Goal: Task Accomplishment & Management: Complete application form

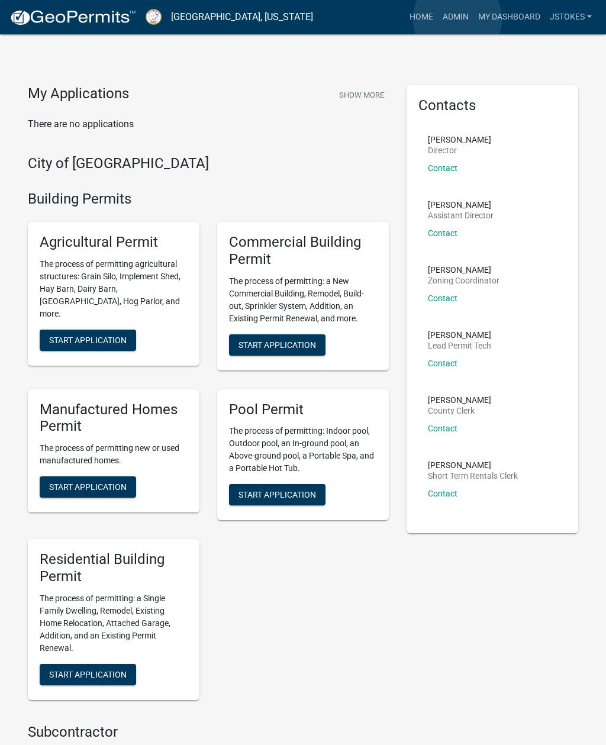
click at [458, 20] on link "Admin" at bounding box center [456, 17] width 36 height 23
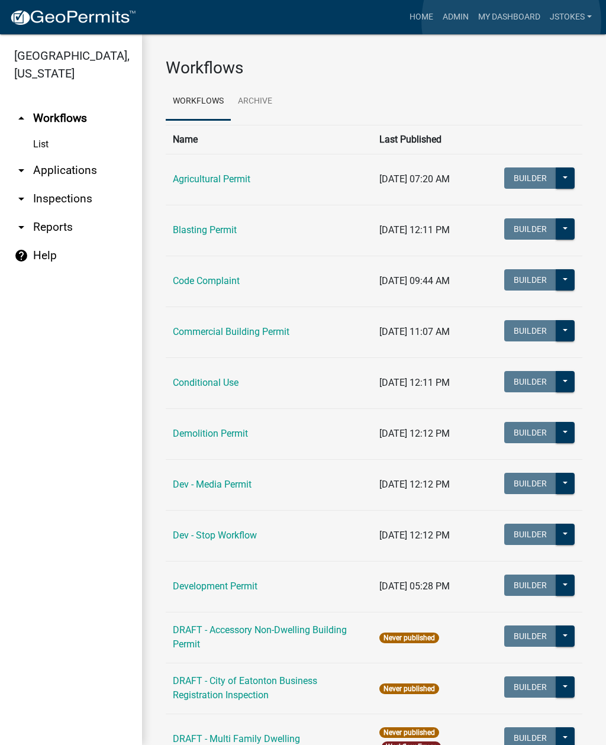
click at [512, 22] on link "My Dashboard" at bounding box center [510, 17] width 72 height 23
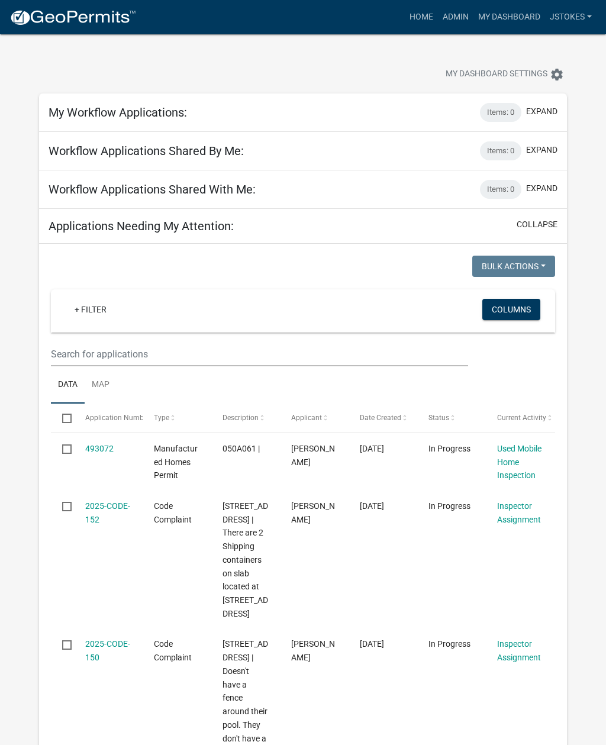
click at [189, 112] on div "My Workflow Applications: Items: 0 expand" at bounding box center [303, 113] width 528 height 38
click at [453, 20] on link "Admin" at bounding box center [456, 17] width 36 height 23
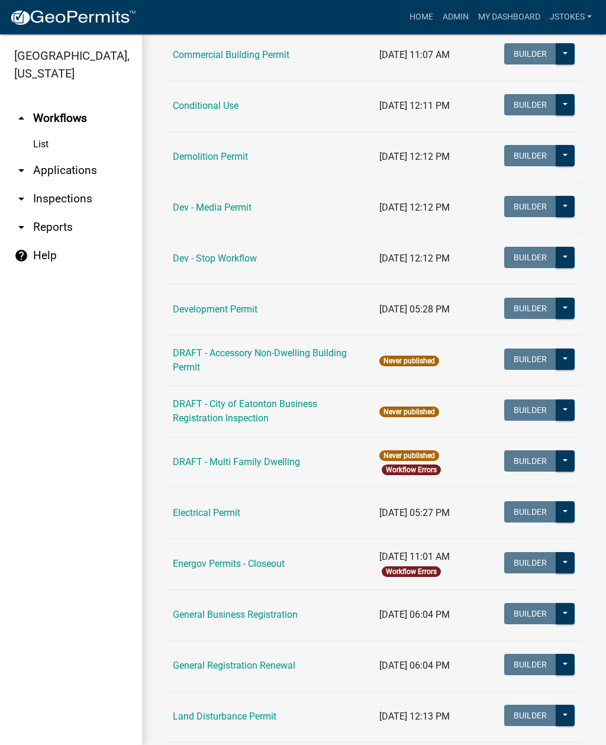
scroll to position [355, 0]
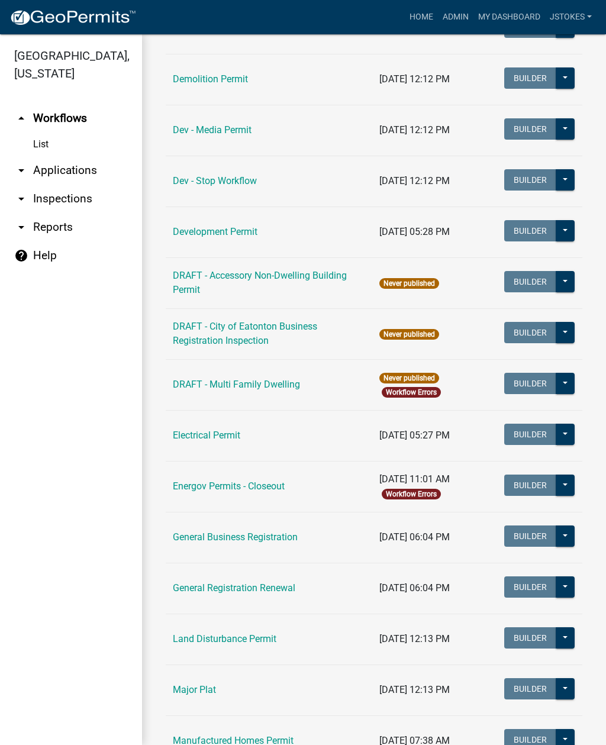
click at [260, 640] on link "Land Disturbance Permit" at bounding box center [225, 639] width 104 height 11
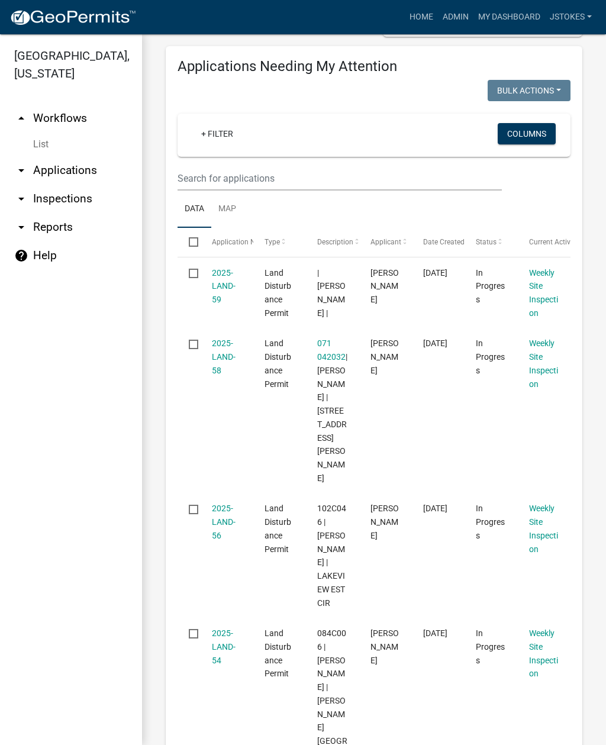
scroll to position [212, 0]
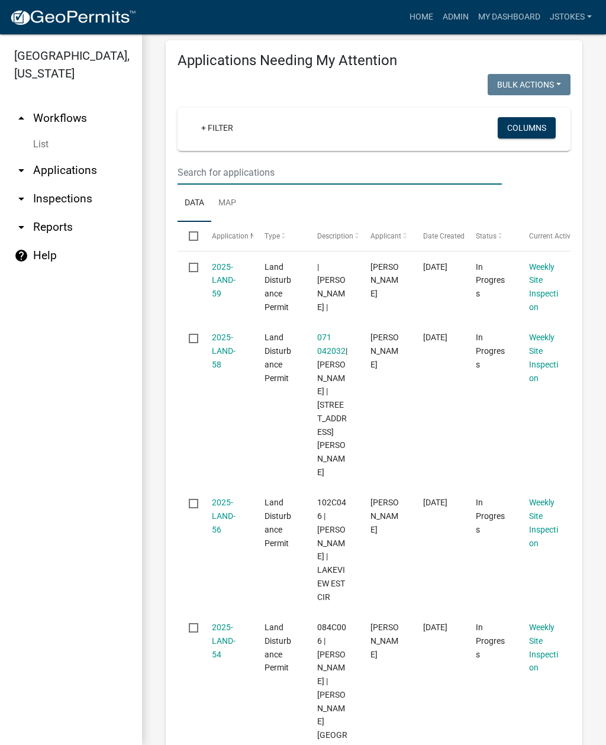
click at [195, 185] on input "text" at bounding box center [340, 172] width 324 height 24
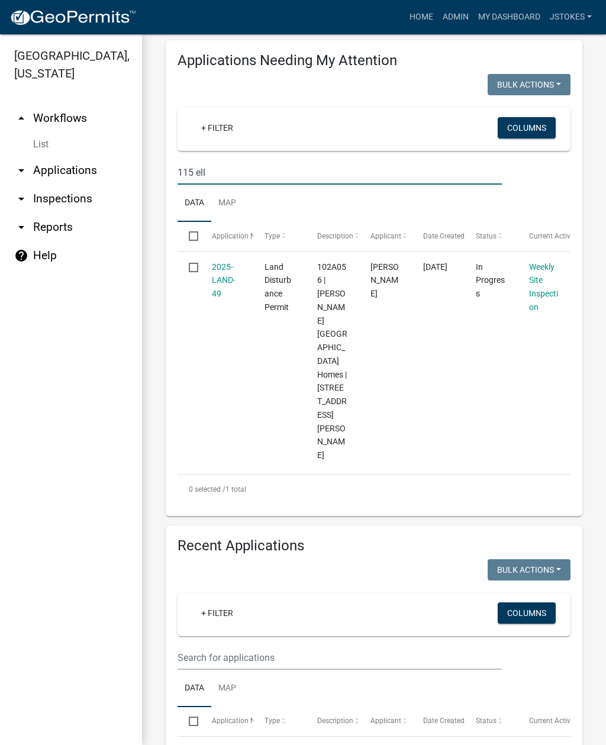
type input "115 ell"
click at [542, 306] on link "Weekly Site Inspection" at bounding box center [543, 287] width 29 height 50
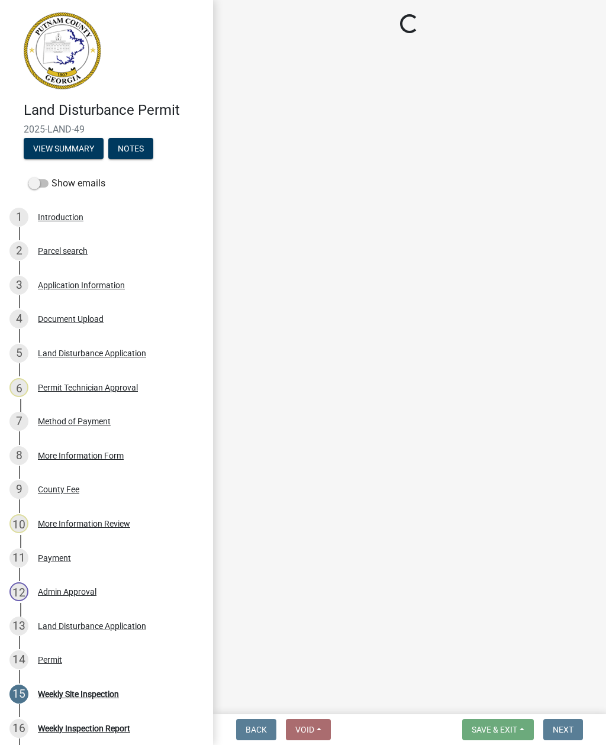
select select "93c72d9c-4ccd-4a4f-9c87-9d2cfc81a2e2"
select select "41005c5c-e1e6-4724-b212-606768993ffb"
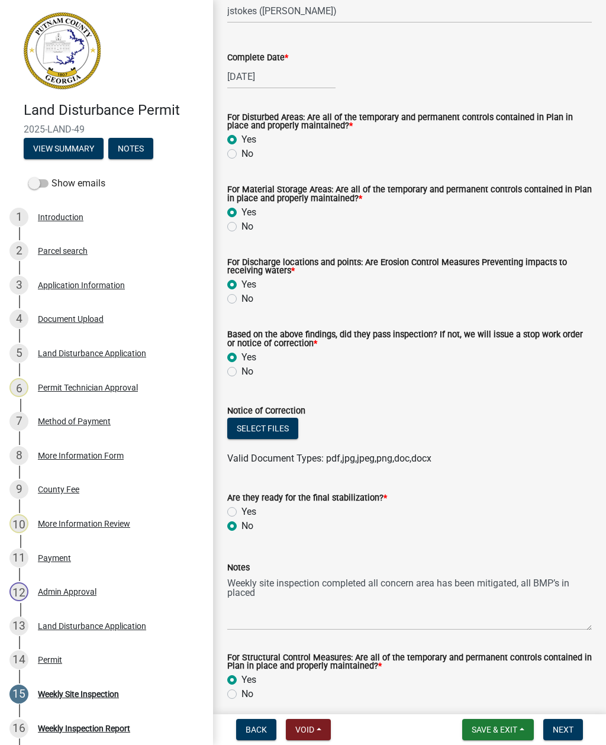
scroll to position [196, 0]
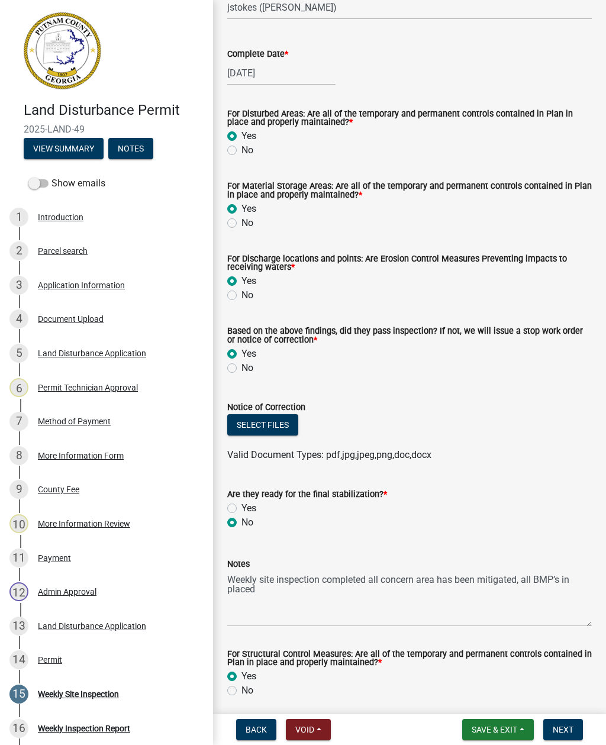
click at [273, 420] on button "Select files" at bounding box center [262, 424] width 71 height 21
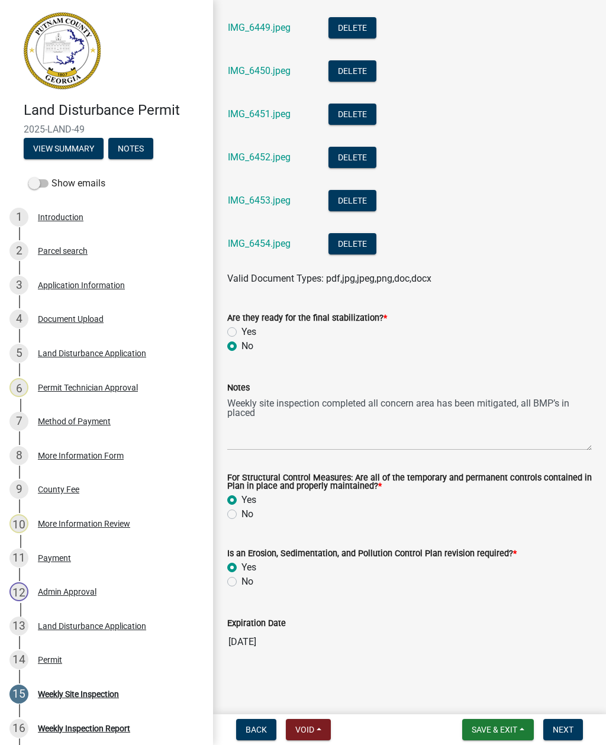
scroll to position [1152, 0]
click at [558, 728] on span "Next" at bounding box center [563, 729] width 21 height 9
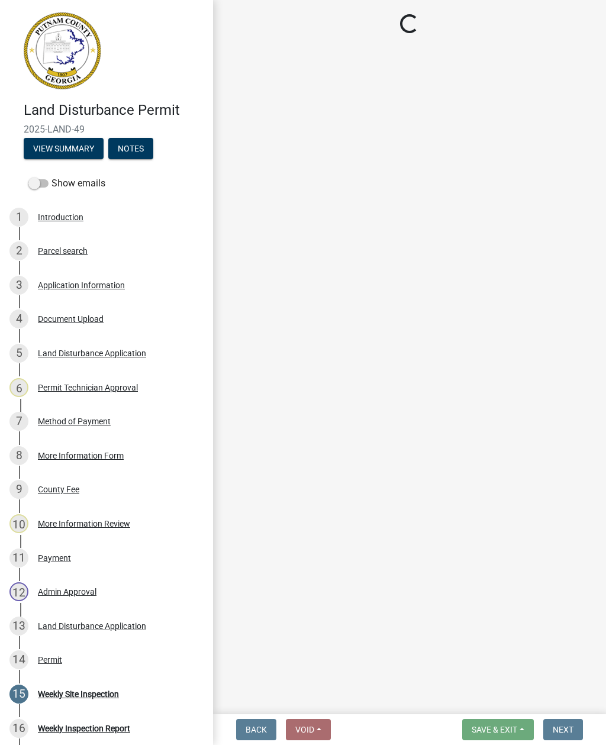
select select "af3c6edf-34d7-49be-824e-99d5d0a3954f"
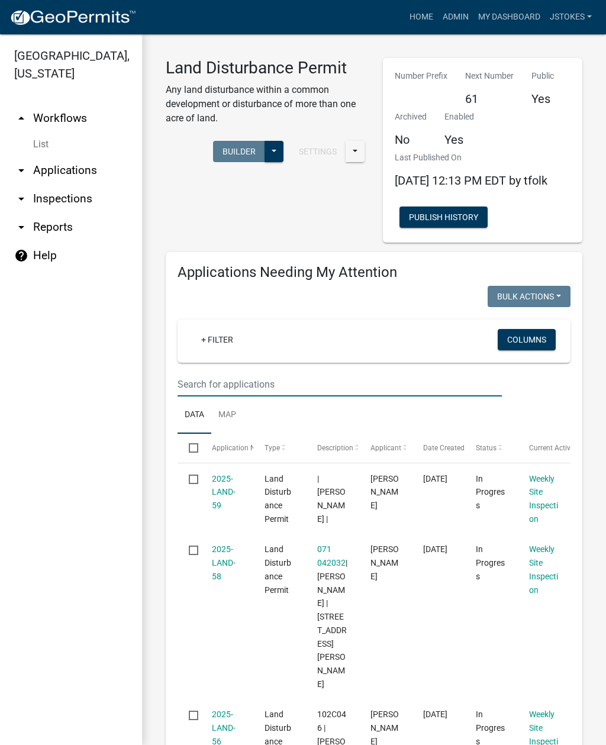
click at [200, 397] on input "text" at bounding box center [340, 384] width 324 height 24
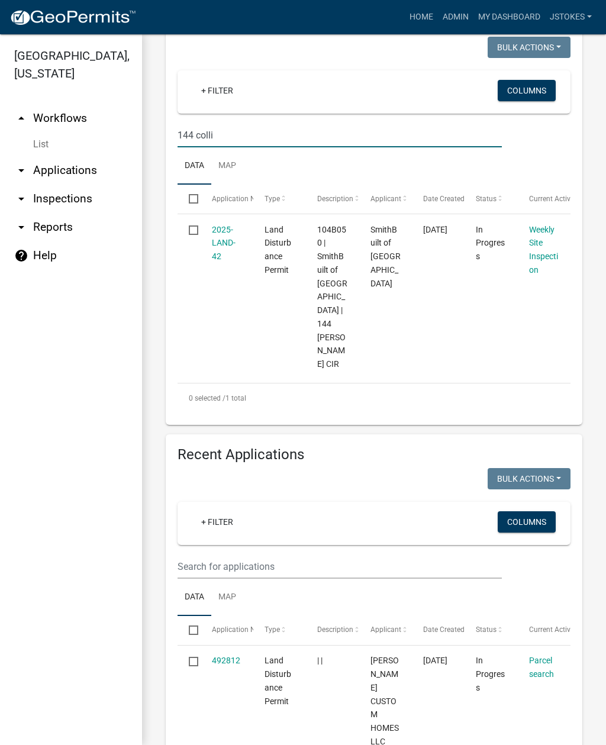
scroll to position [251, 0]
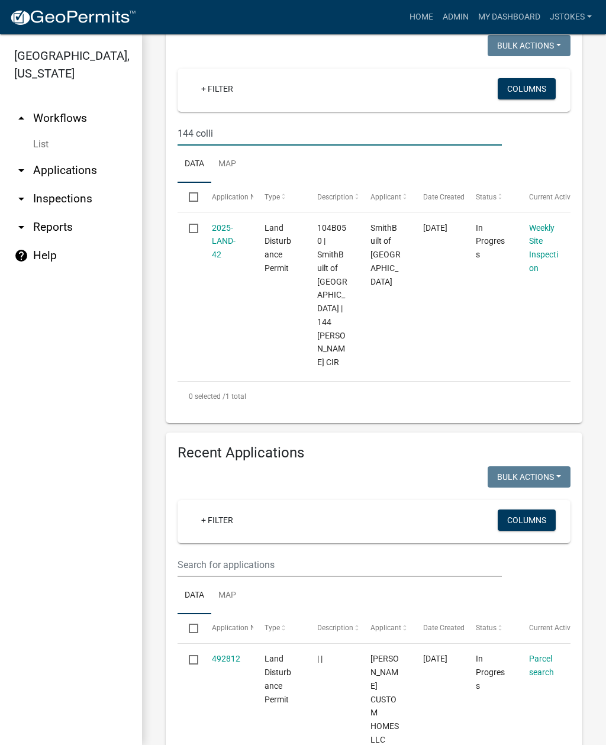
type input "144 colli"
click at [533, 256] on link "Weekly Site Inspection" at bounding box center [543, 248] width 29 height 50
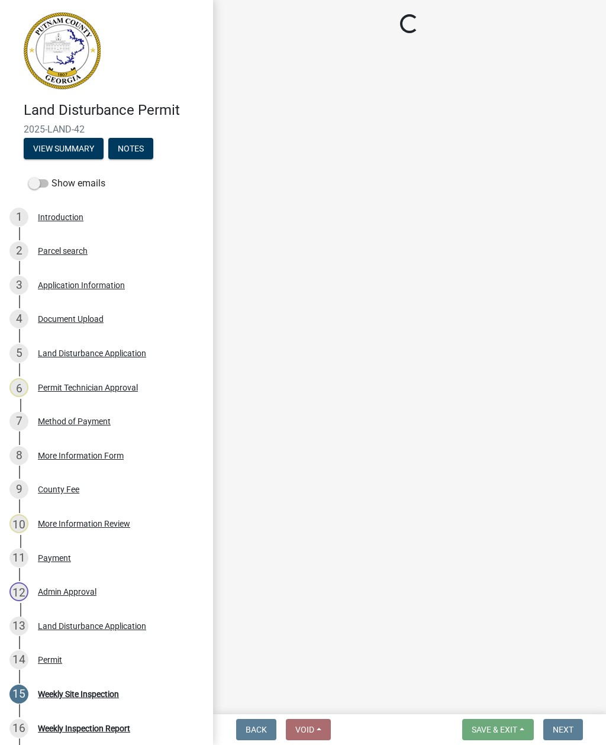
select select "93c72d9c-4ccd-4a4f-9c87-9d2cfc81a2e2"
select select "41005c5c-e1e6-4724-b212-606768993ffb"
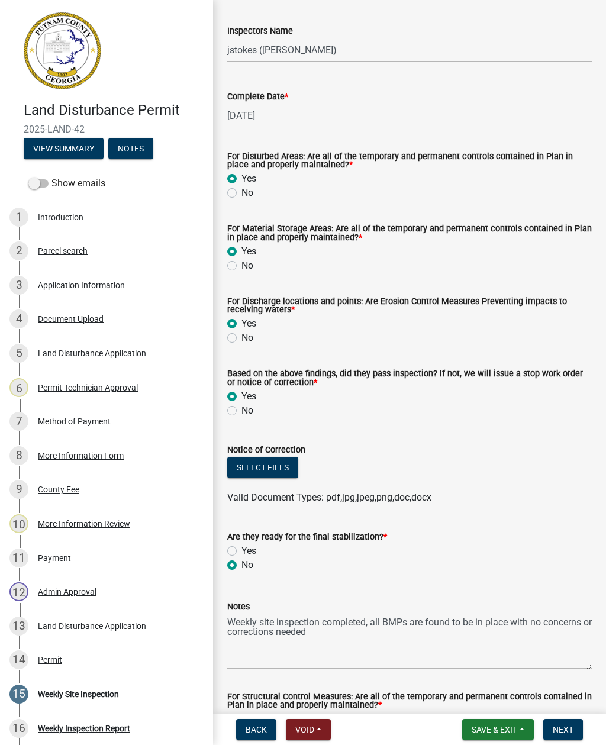
scroll to position [165, 0]
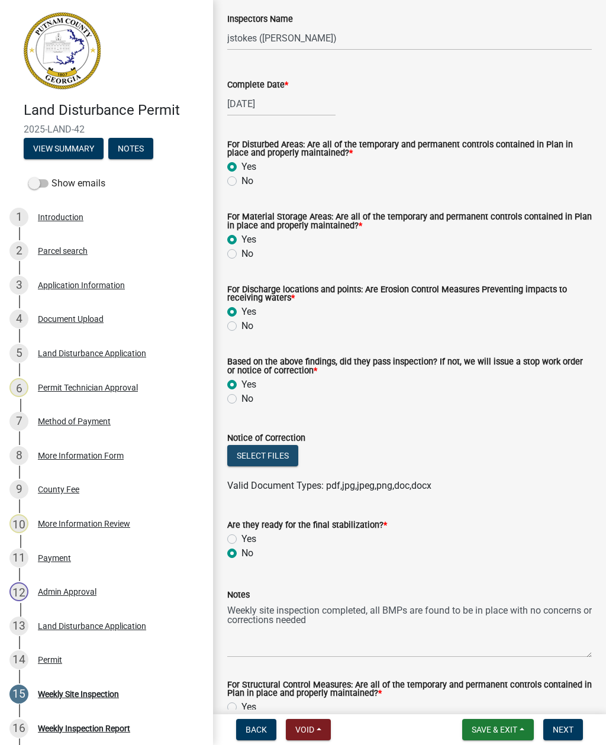
click at [281, 460] on button "Select files" at bounding box center [262, 455] width 71 height 21
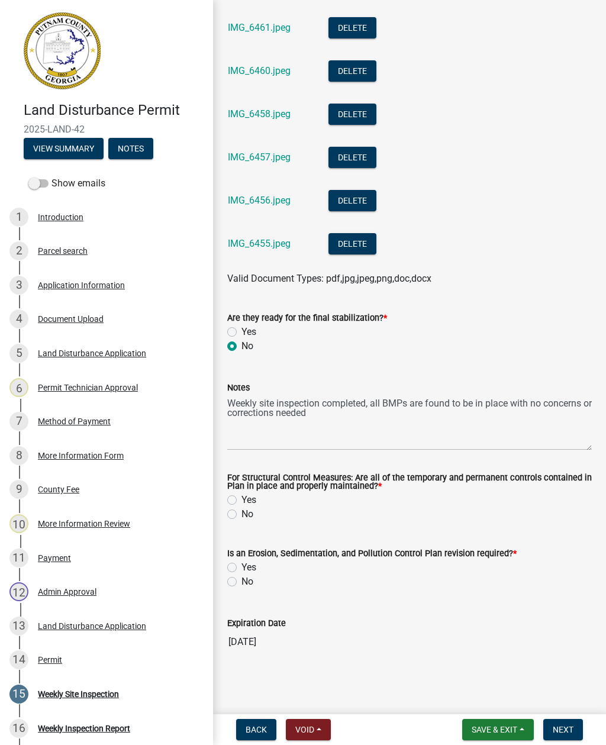
scroll to position [1196, 0]
click at [227, 506] on div "Yes" at bounding box center [409, 500] width 365 height 14
click at [242, 512] on label "No" at bounding box center [248, 514] width 12 height 14
click at [242, 512] on input "No" at bounding box center [246, 511] width 8 height 8
radio input "true"
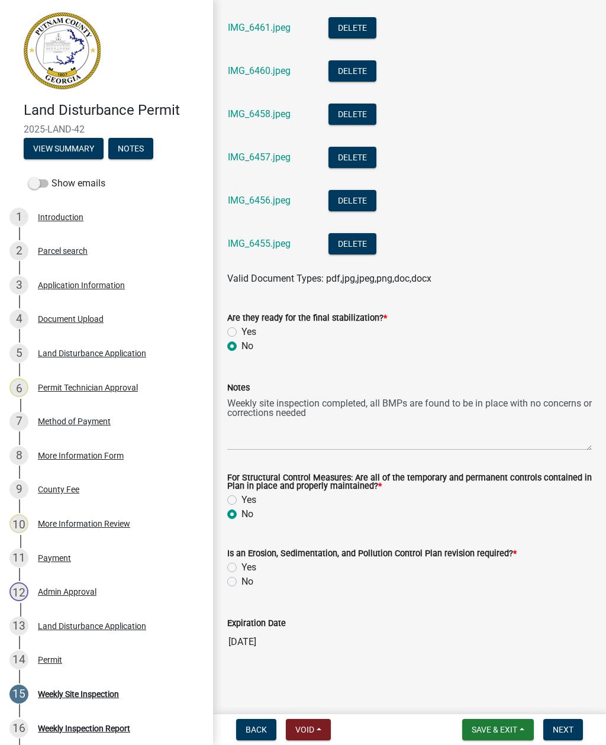
click at [242, 504] on label "Yes" at bounding box center [249, 500] width 15 height 14
click at [242, 501] on input "Yes" at bounding box center [246, 497] width 8 height 8
radio input "true"
click at [242, 563] on label "Yes" at bounding box center [249, 568] width 15 height 14
click at [242, 563] on input "Yes" at bounding box center [246, 565] width 8 height 8
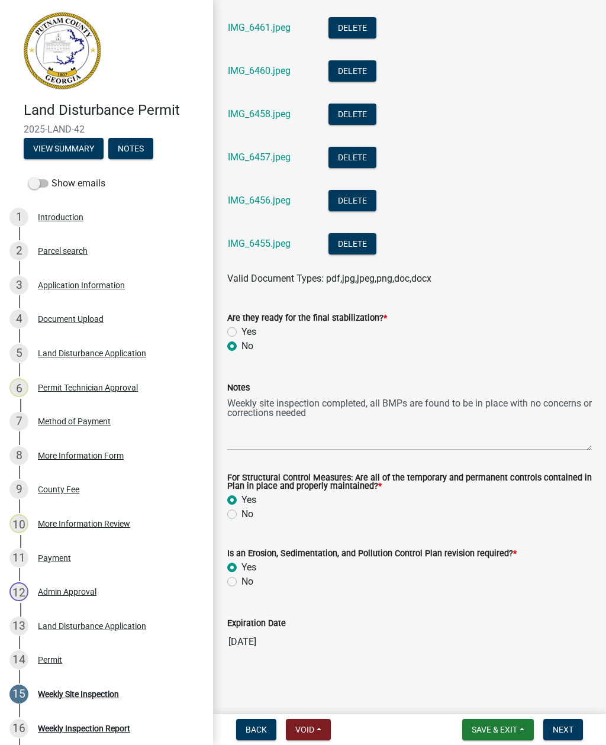
radio input "true"
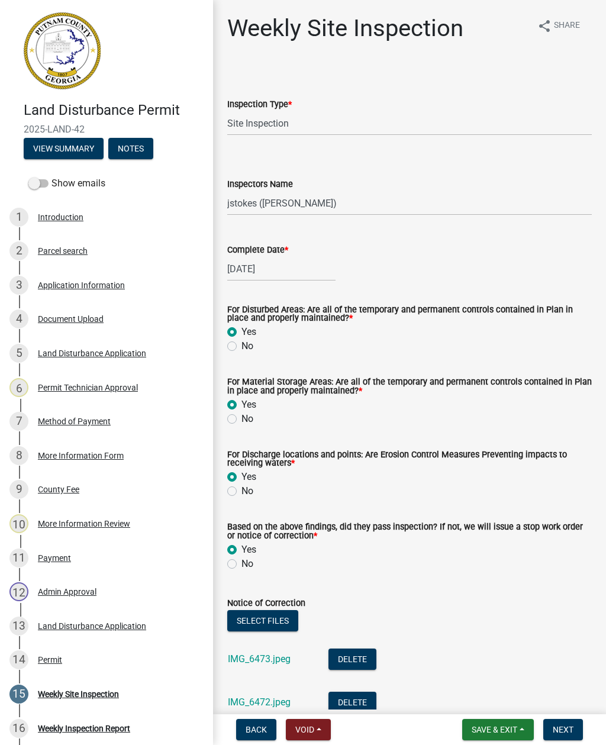
scroll to position [0, 0]
click at [565, 723] on button "Next" at bounding box center [564, 729] width 40 height 21
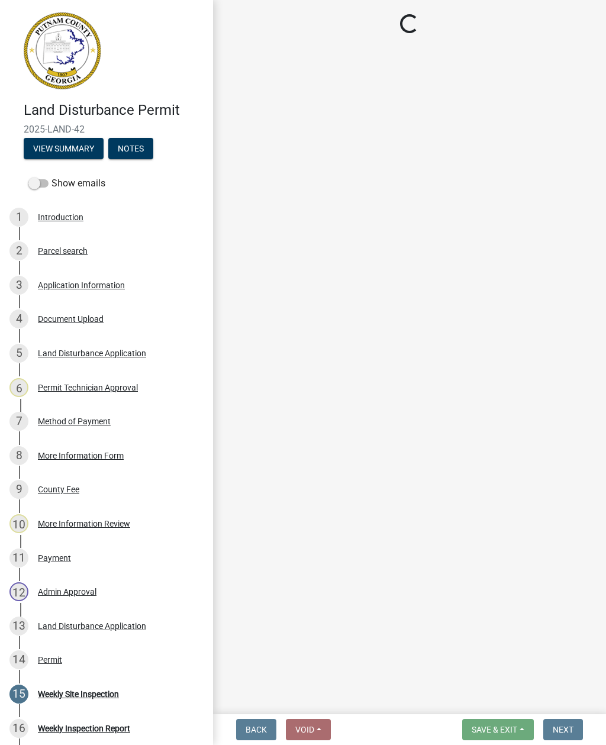
select select "af3c6edf-34d7-49be-824e-99d5d0a3954f"
